Goal: Task Accomplishment & Management: Manage account settings

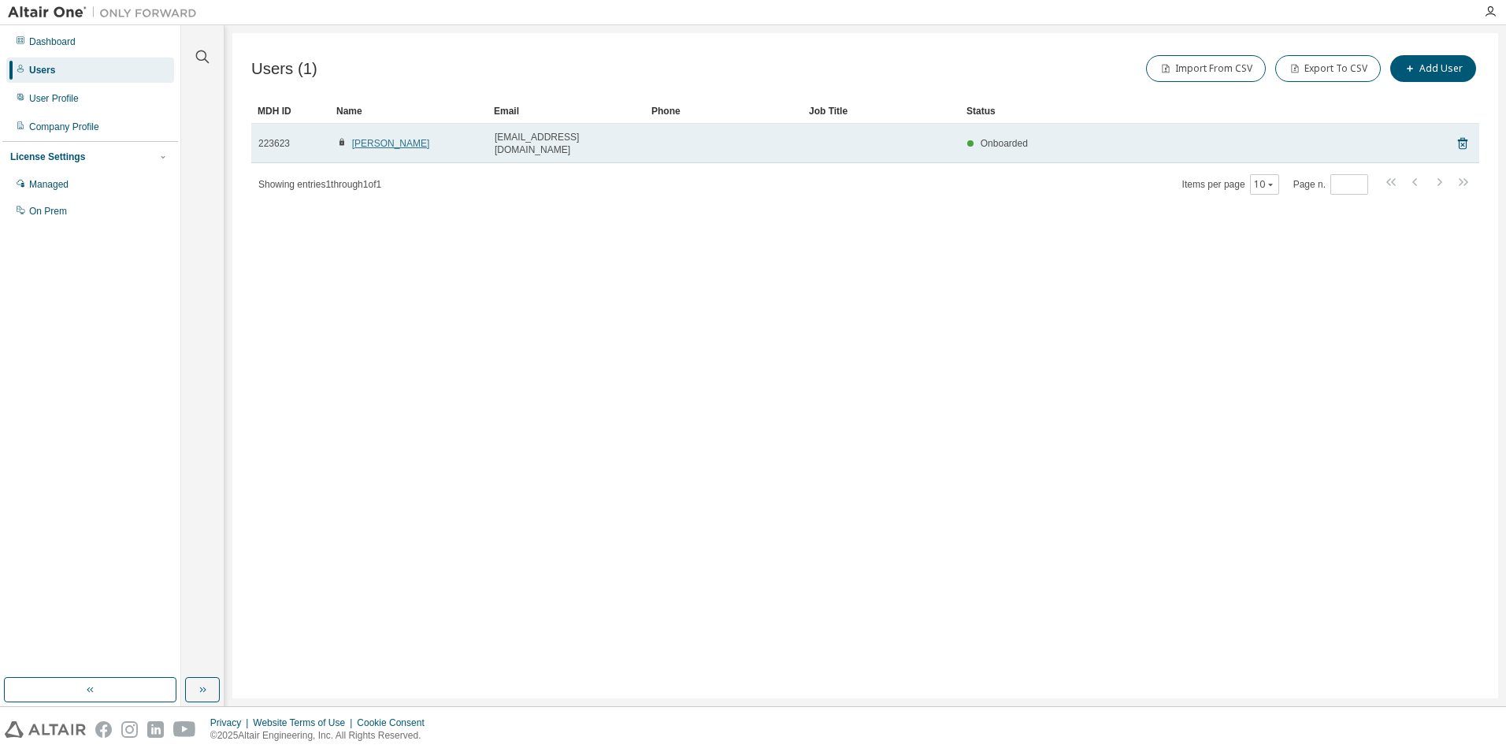
click at [373, 138] on link "[PERSON_NAME]" at bounding box center [391, 143] width 78 height 11
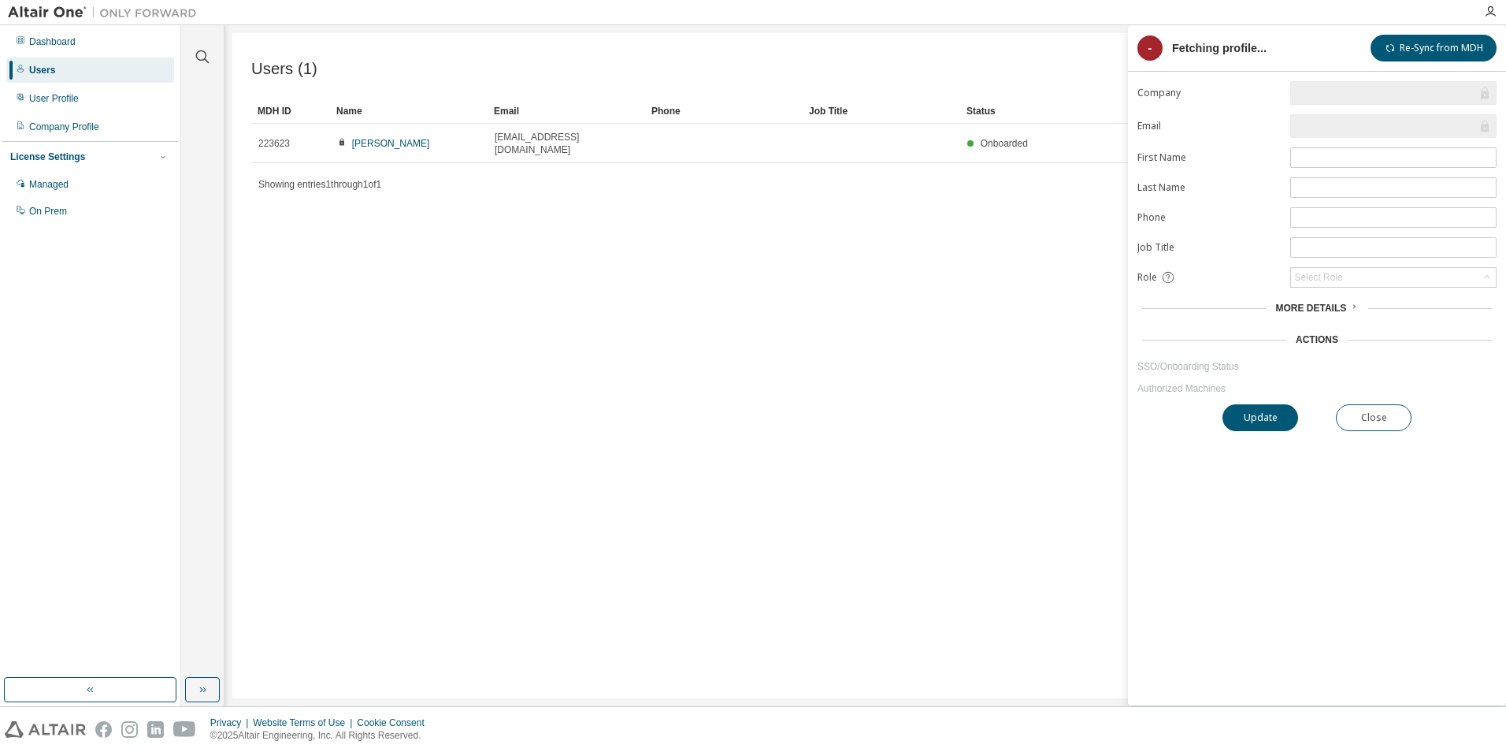
click at [373, 138] on link "[PERSON_NAME]" at bounding box center [391, 143] width 78 height 11
click at [1252, 415] on button "Update" at bounding box center [1261, 417] width 76 height 27
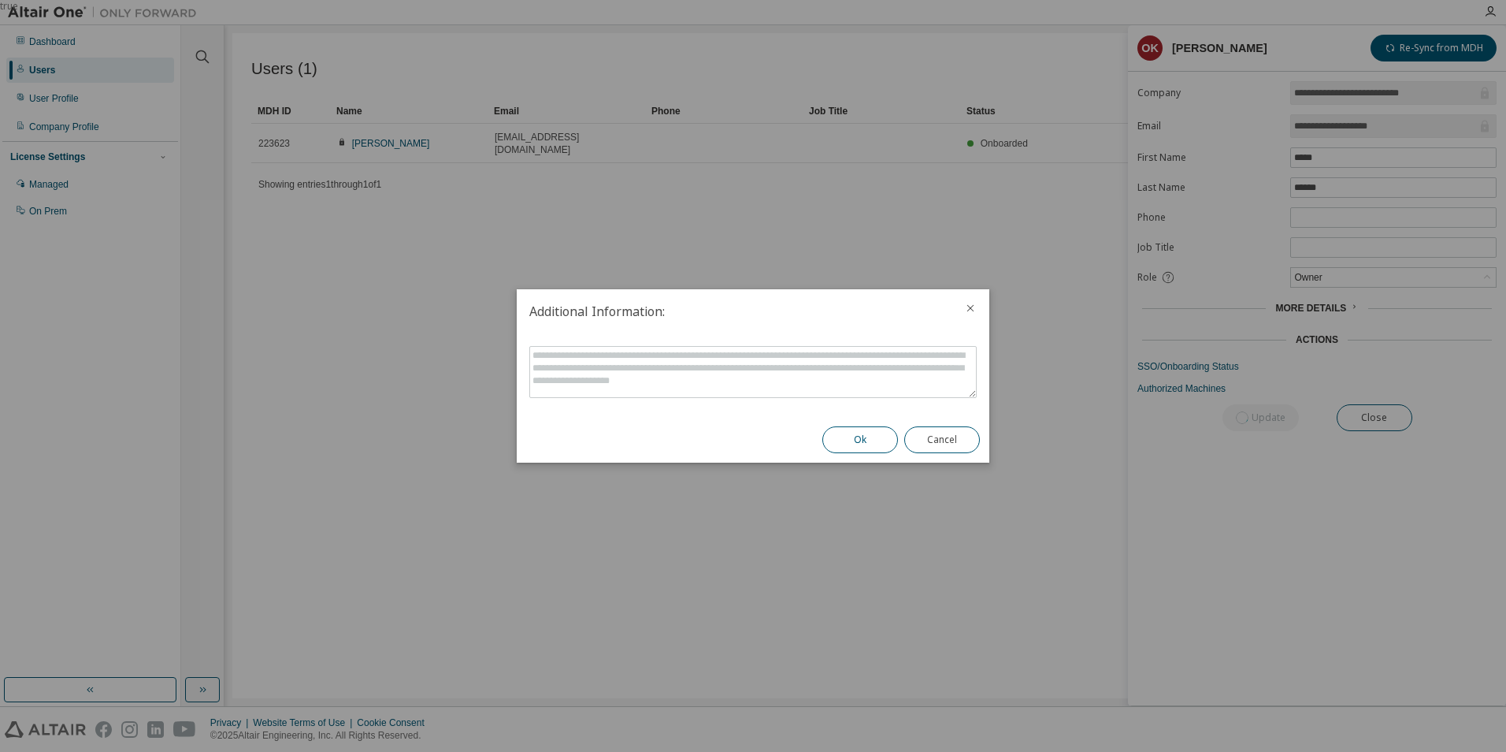
click at [852, 436] on button "Ok" at bounding box center [860, 439] width 76 height 27
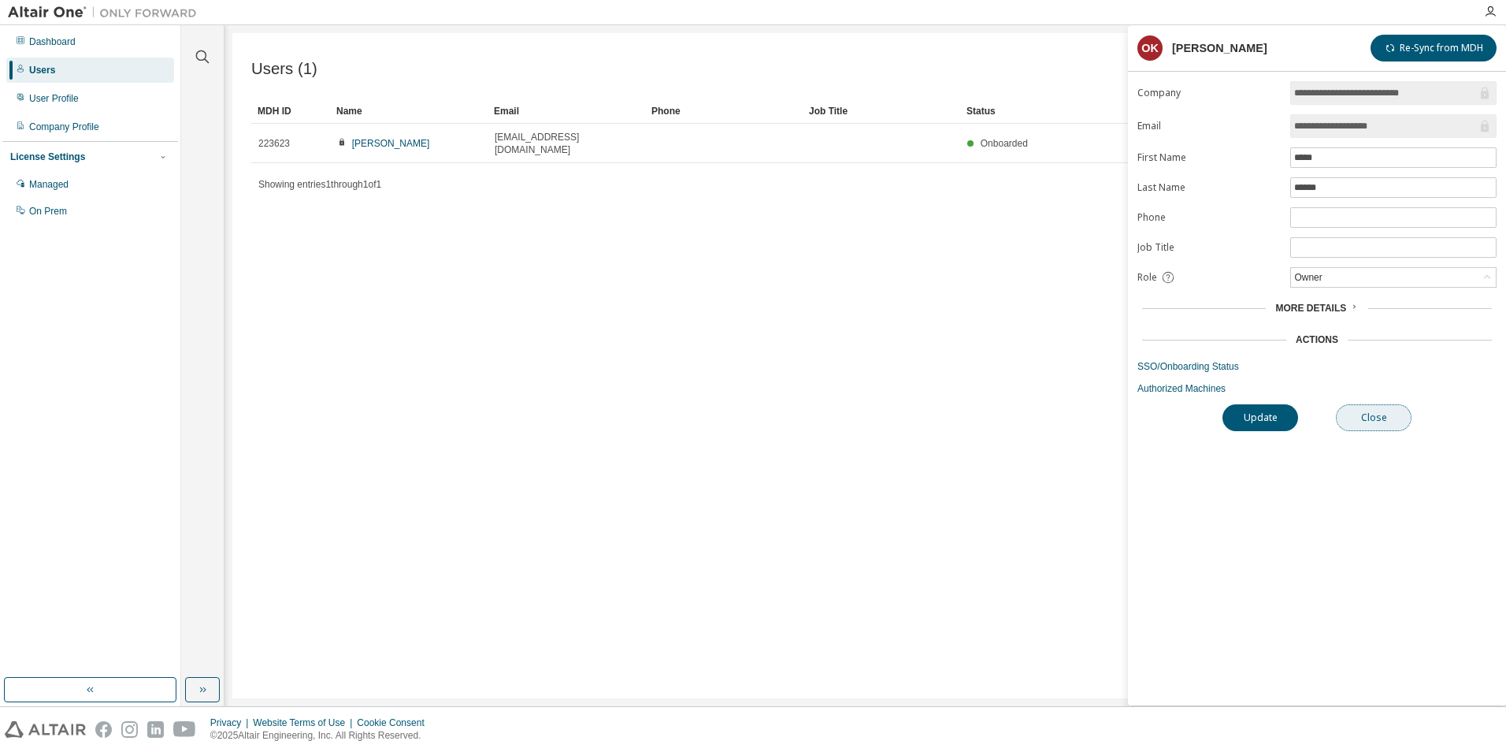
click at [1384, 418] on button "Close" at bounding box center [1374, 417] width 76 height 27
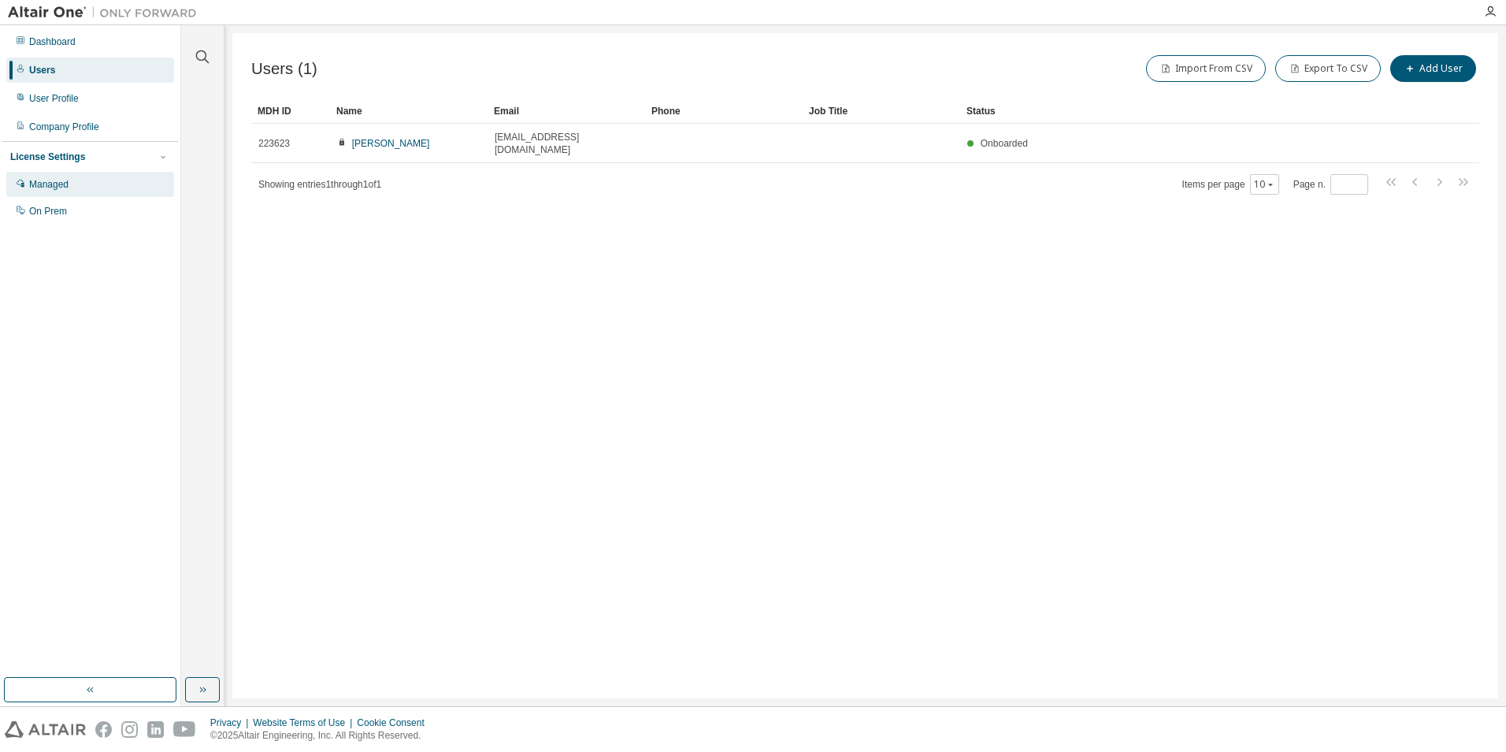
click at [52, 191] on div "Managed" at bounding box center [48, 184] width 39 height 13
